Goal: Find specific page/section: Find specific page/section

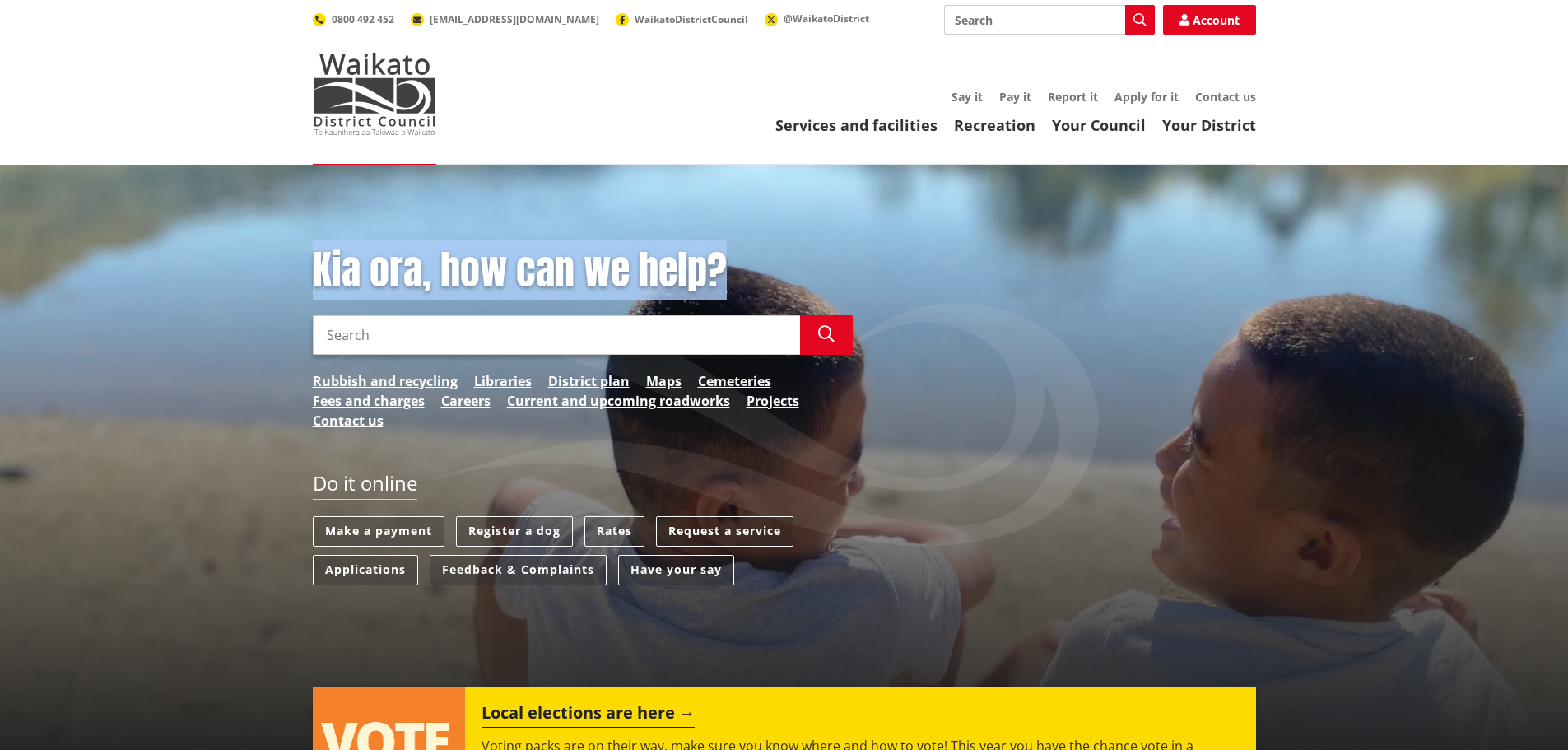
drag, startPoint x: 318, startPoint y: 271, endPoint x: 729, endPoint y: 274, distance: 411.0
click at [729, 274] on h1 "Kia ora, how can we help?" at bounding box center [583, 270] width 540 height 48
drag, startPoint x: 729, startPoint y: 274, endPoint x: 310, endPoint y: 283, distance: 419.1
click at [310, 283] on div "Kia ora, how can we help? Search Search Rubbish and recycling Libraries Distric…" at bounding box center [583, 346] width 565 height 200
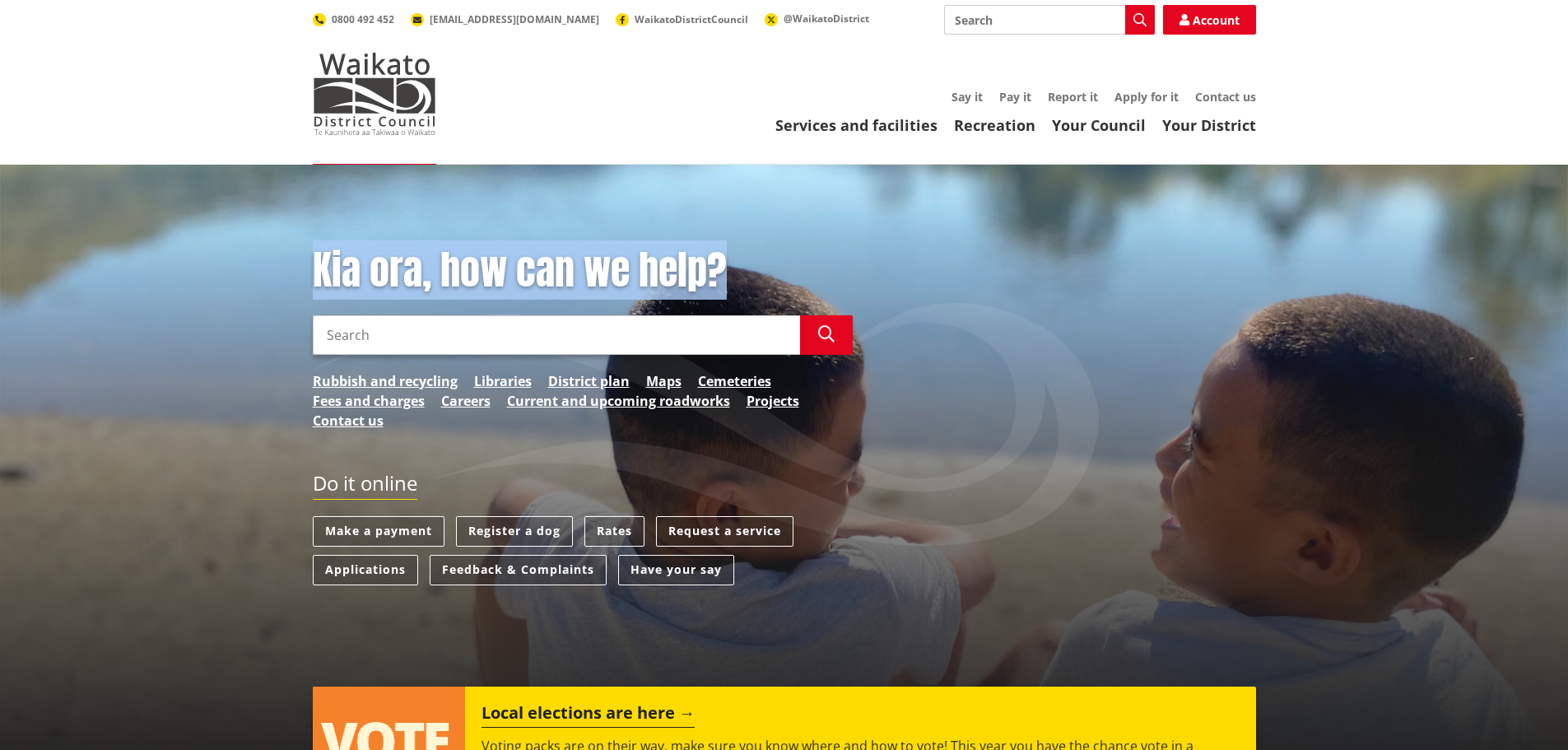
click at [310, 283] on div "Kia ora, how can we help? Search Search Rubbish and recycling Libraries Distric…" at bounding box center [583, 346] width 565 height 200
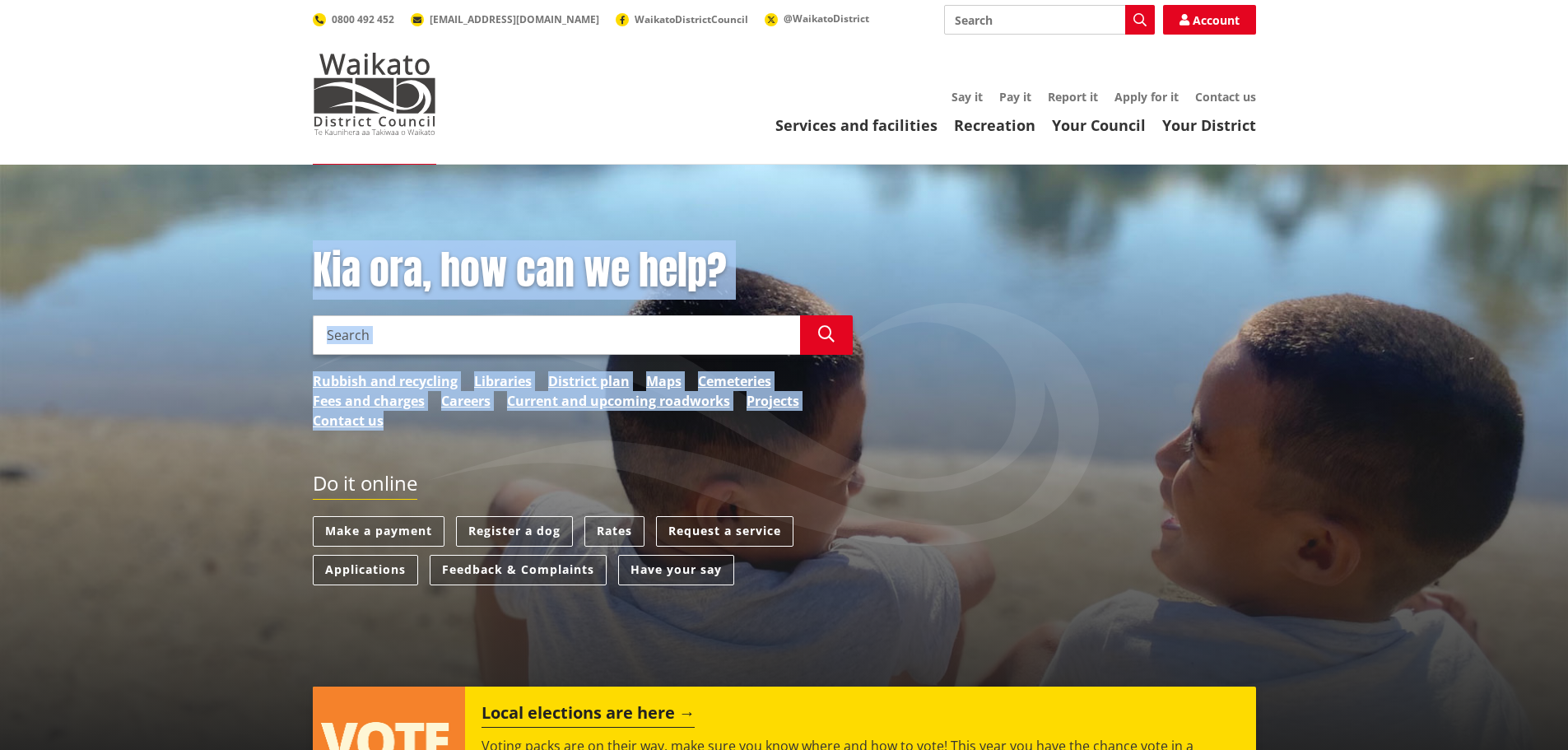
drag, startPoint x: 314, startPoint y: 270, endPoint x: 920, endPoint y: 276, distance: 606.0
click at [920, 276] on div "Kia ora, how can we help? Search Search Rubbish and recycling Libraries Distric…" at bounding box center [784, 346] width 967 height 200
click at [823, 270] on h1 "Kia ora, how can we help?" at bounding box center [583, 270] width 540 height 48
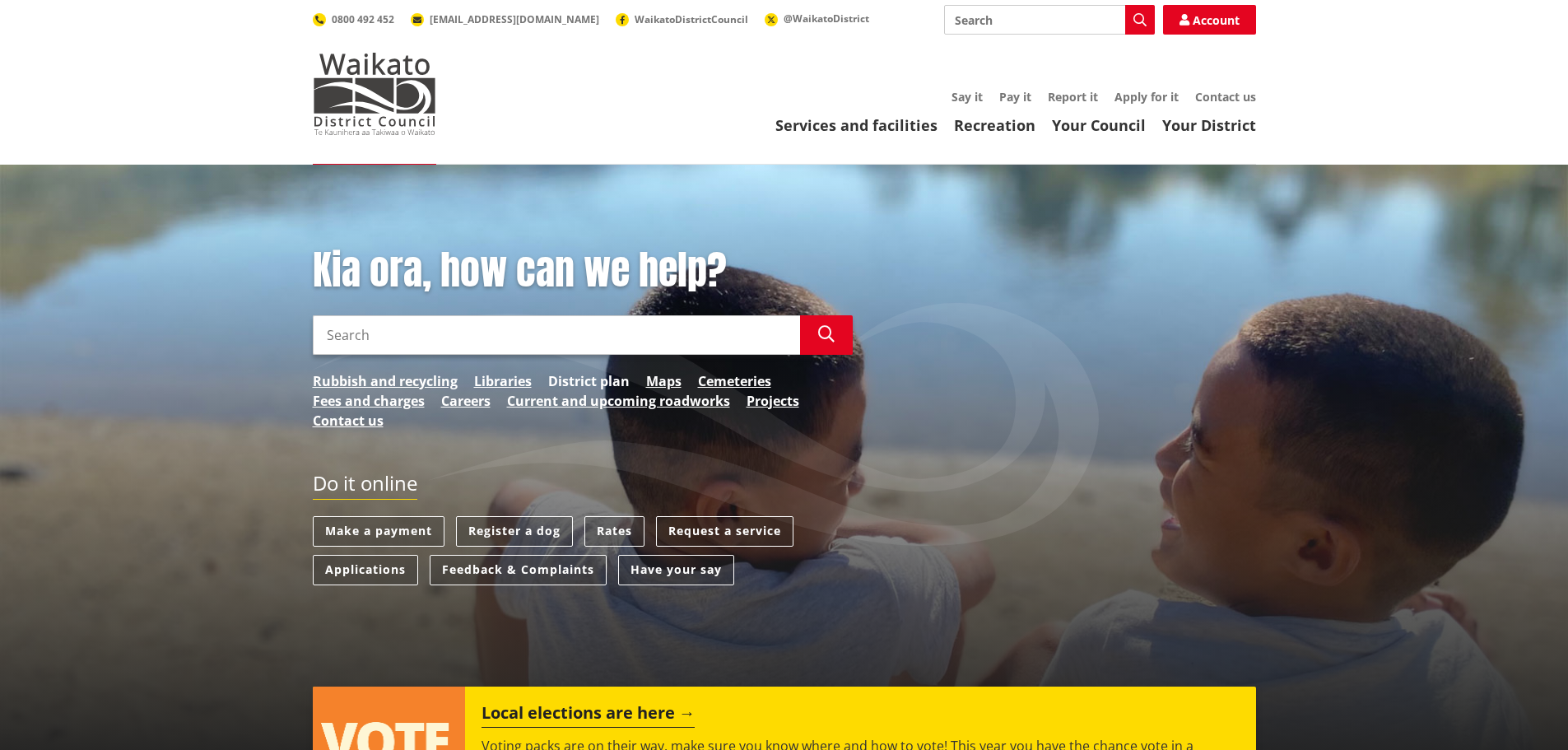
click at [574, 375] on link "District plan" at bounding box center [588, 381] width 81 height 20
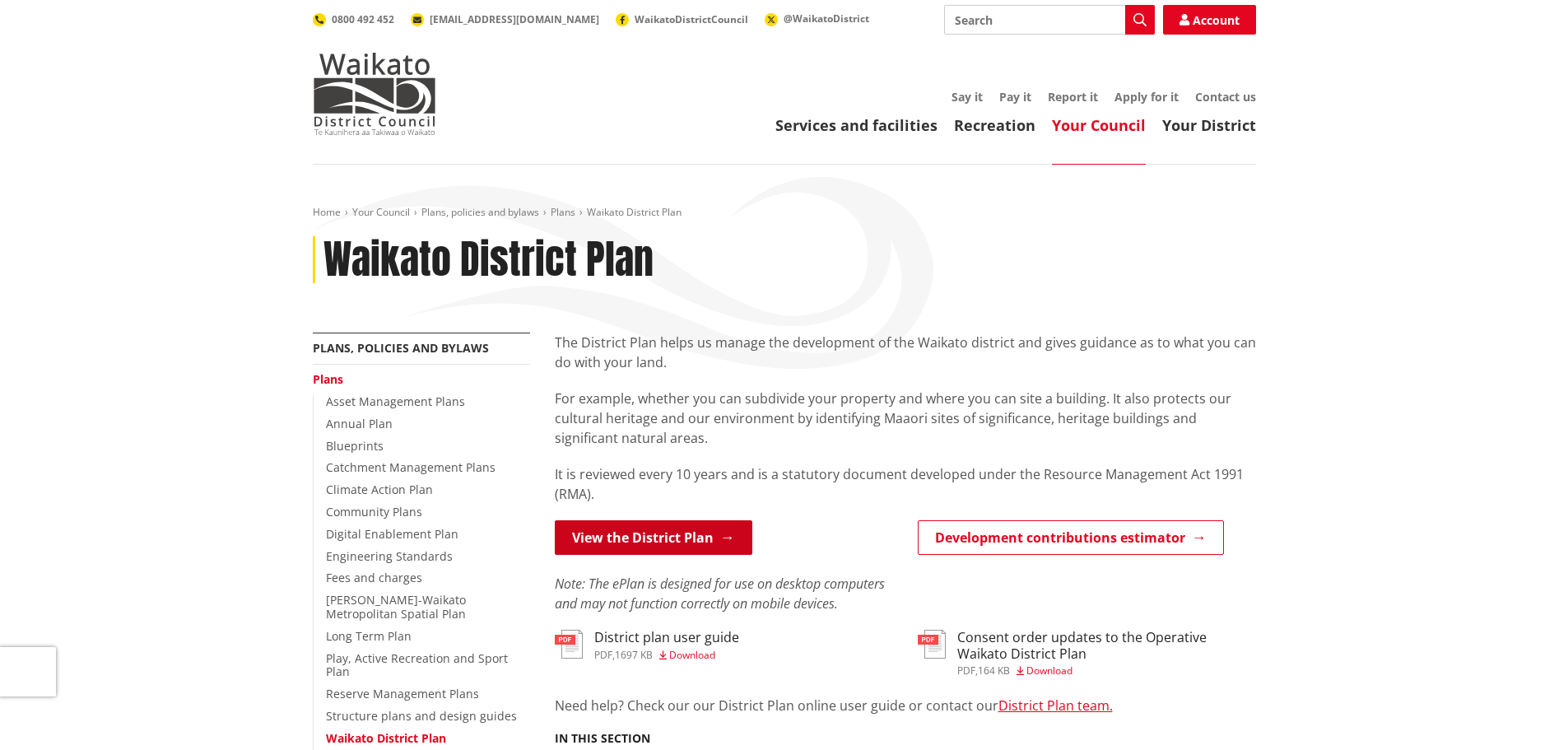
click at [606, 540] on link "View the District Plan" at bounding box center [653, 538] width 197 height 35
